Goal: Navigation & Orientation: Find specific page/section

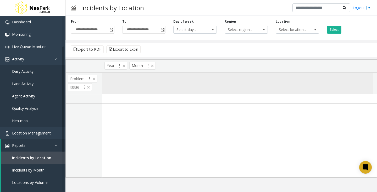
scroll to position [52, 0]
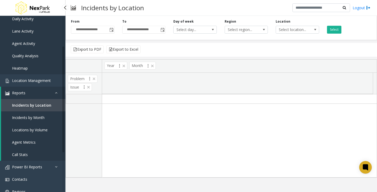
click at [34, 58] on link "Quality Analysis" at bounding box center [33, 56] width 66 height 12
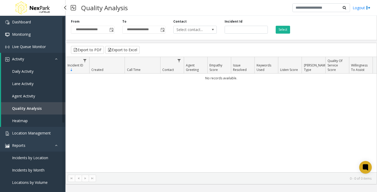
click at [34, 71] on link "Daily Activity" at bounding box center [33, 71] width 64 height 12
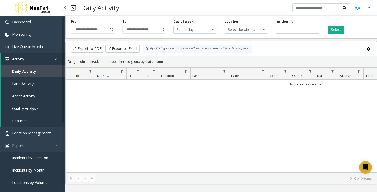
click at [35, 82] on link "Lane Activity" at bounding box center [33, 83] width 64 height 12
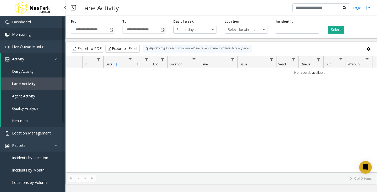
click at [29, 31] on link "Monitoring" at bounding box center [33, 34] width 66 height 12
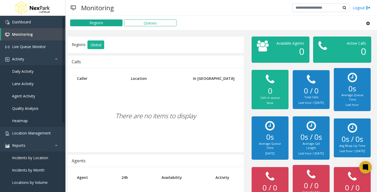
click at [138, 111] on div "There are no items to display" at bounding box center [156, 116] width 166 height 62
